Goal: Transaction & Acquisition: Purchase product/service

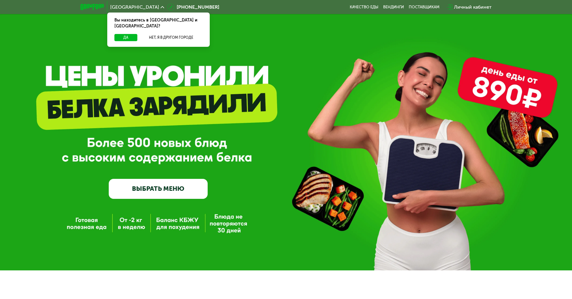
click at [124, 34] on button "Да" at bounding box center [125, 37] width 23 height 7
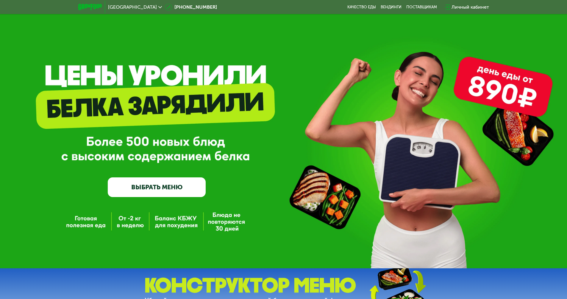
click at [119, 7] on span "[GEOGRAPHIC_DATA]" at bounding box center [132, 7] width 49 height 5
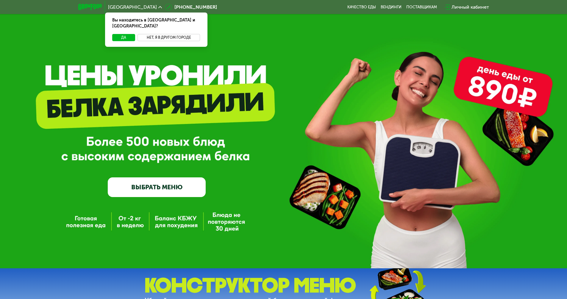
click at [169, 34] on button "Нет, я в другом городе" at bounding box center [169, 37] width 63 height 7
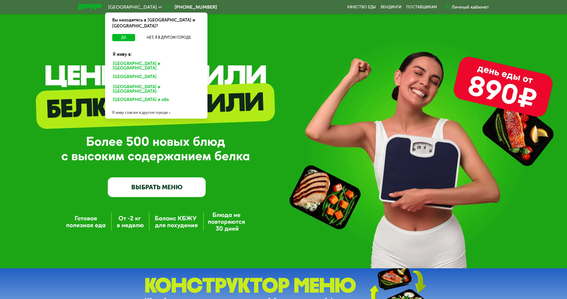
click at [156, 73] on div "[GEOGRAPHIC_DATA] и [GEOGRAPHIC_DATA]." at bounding box center [155, 78] width 93 height 10
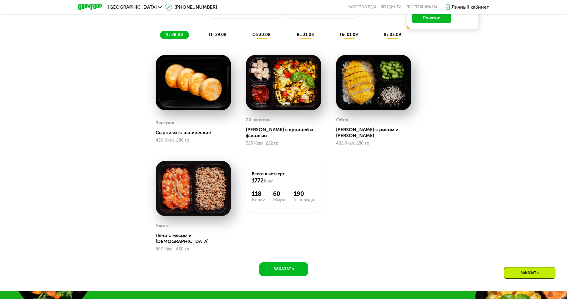
scroll to position [416, 0]
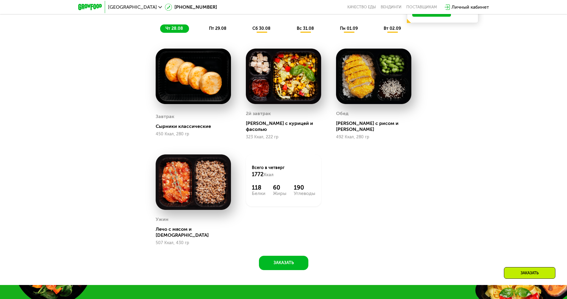
click at [174, 30] on span "чт 28.08" at bounding box center [175, 28] width 18 height 5
click at [218, 30] on span "пт 29.08" at bounding box center [218, 28] width 18 height 5
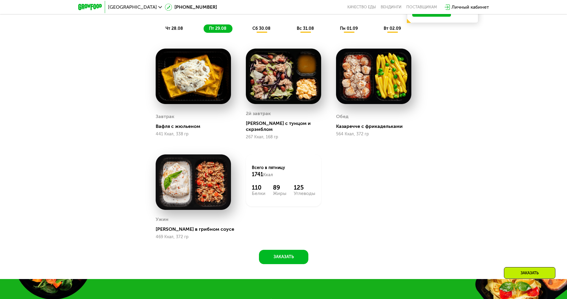
click at [262, 30] on span "сб 30.08" at bounding box center [261, 28] width 18 height 5
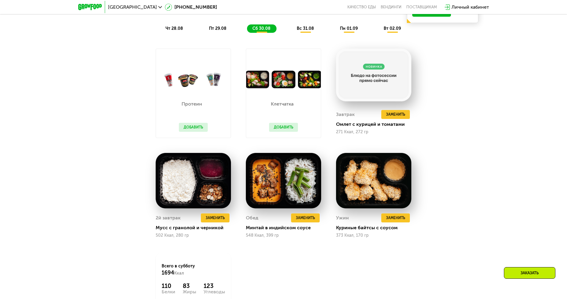
click at [305, 30] on span "вс 31.08" at bounding box center [305, 28] width 17 height 5
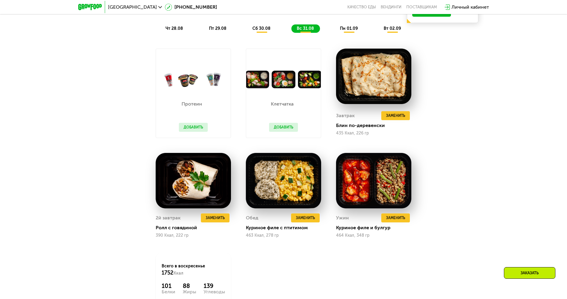
click at [349, 30] on span "пн 01.09" at bounding box center [349, 28] width 18 height 5
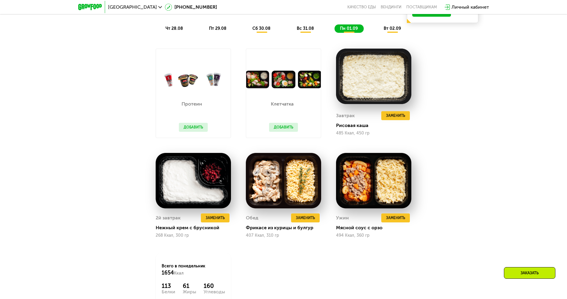
click at [393, 30] on span "вт 02.09" at bounding box center [392, 28] width 17 height 5
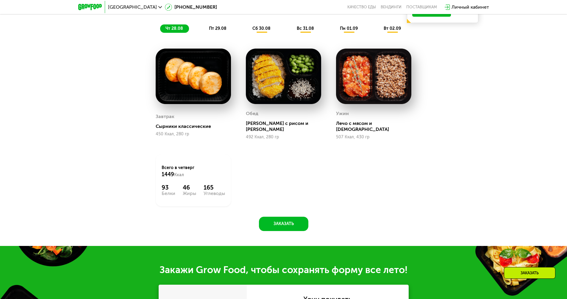
click at [174, 30] on span "чт 28.08" at bounding box center [175, 28] width 18 height 5
click at [218, 30] on span "пт 29.08" at bounding box center [218, 28] width 18 height 5
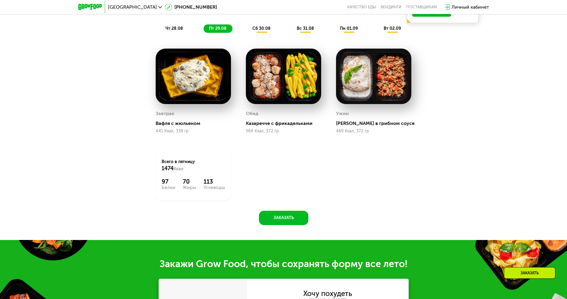
click at [262, 30] on span "сб 30.08" at bounding box center [261, 28] width 18 height 5
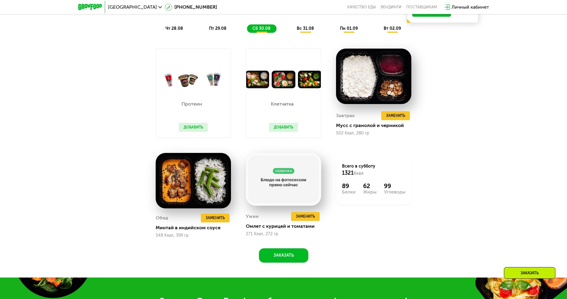
click at [305, 30] on span "вс 31.08" at bounding box center [305, 28] width 17 height 5
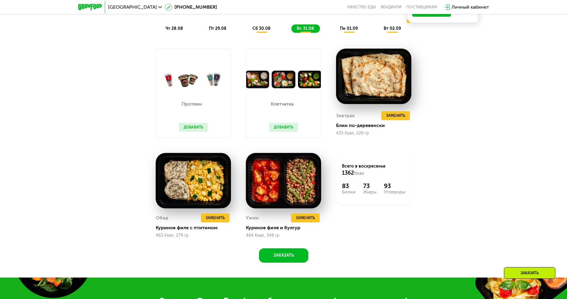
click at [349, 30] on span "пн 01.09" at bounding box center [349, 28] width 18 height 5
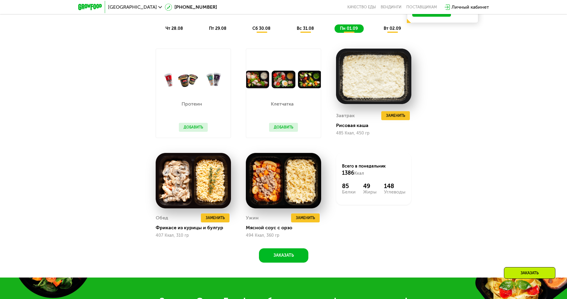
click at [393, 30] on span "вт 02.09" at bounding box center [392, 28] width 17 height 5
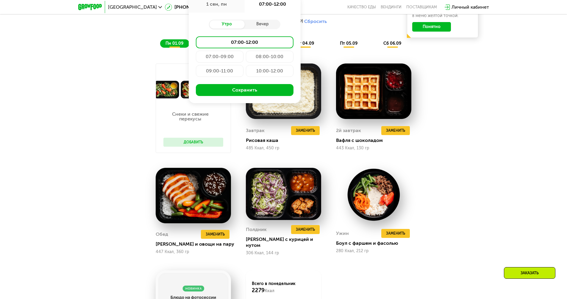
scroll to position [693, 0]
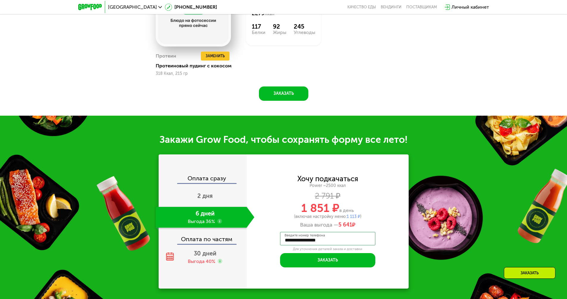
type input "**********"
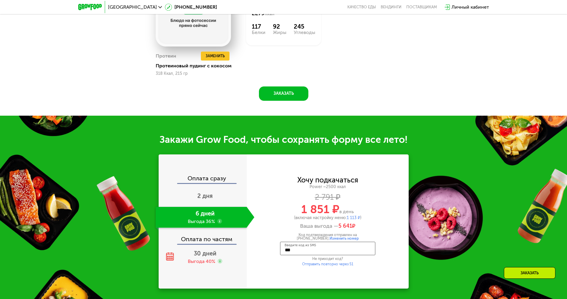
type input "****"
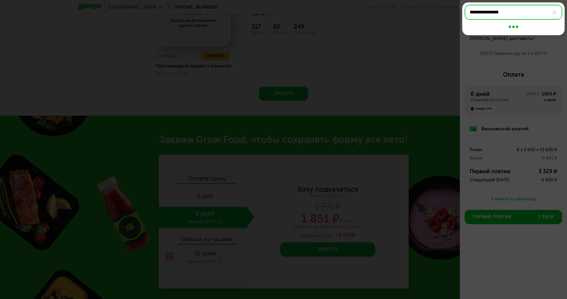
type input "**********"
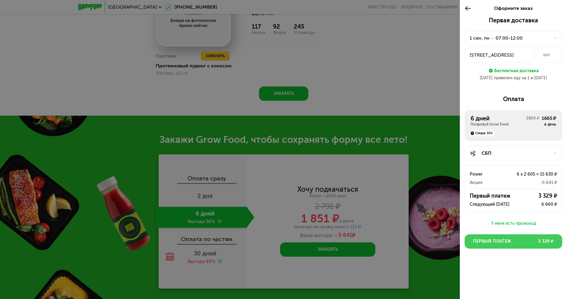
click at [513, 241] on button "Первый платеж 3 329 ₽" at bounding box center [514, 241] width 98 height 14
